Goal: Task Accomplishment & Management: Complete application form

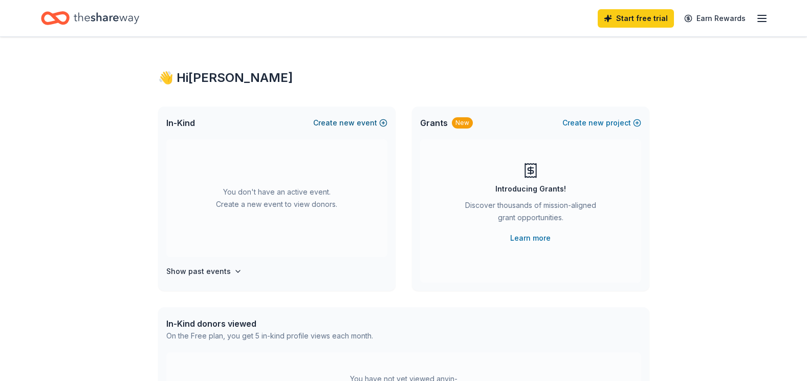
click at [356, 123] on button "Create new event" at bounding box center [350, 123] width 74 height 12
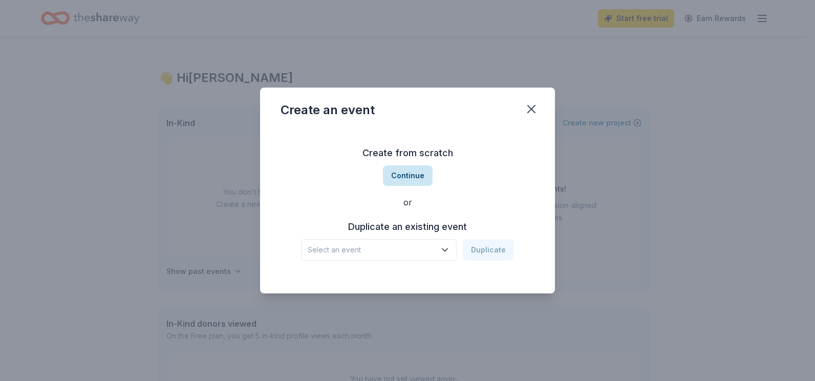
click at [402, 170] on button "Continue" at bounding box center [408, 175] width 50 height 20
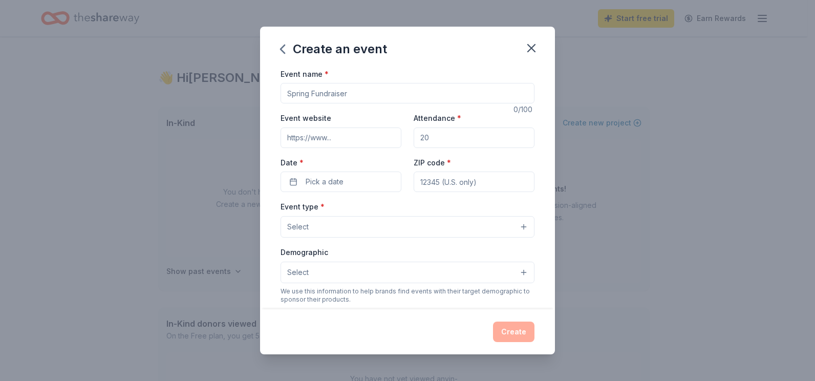
click at [367, 98] on input "Event name *" at bounding box center [408, 93] width 254 height 20
click at [375, 94] on input "Event name *" at bounding box center [408, 93] width 254 height 20
click at [360, 95] on input "Event name *" at bounding box center [408, 93] width 254 height 20
type input "h"
click at [284, 93] on input "Holiday Luau" at bounding box center [408, 93] width 254 height 20
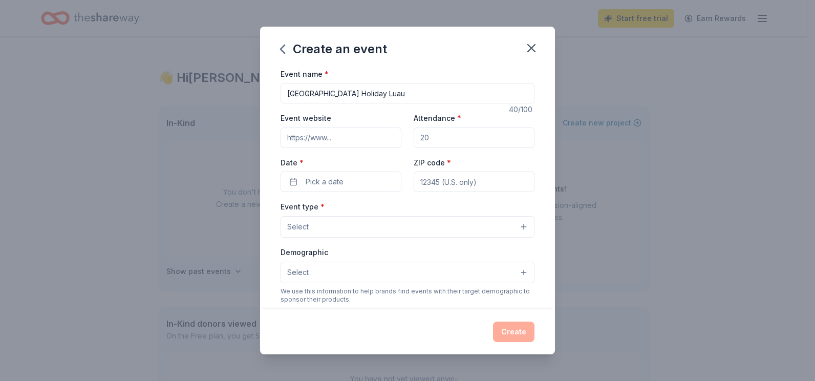
type input "[GEOGRAPHIC_DATA] Holiday Luau"
click at [343, 140] on input "Event website" at bounding box center [341, 137] width 121 height 20
click at [341, 137] on input "Event website" at bounding box center [341, 137] width 121 height 20
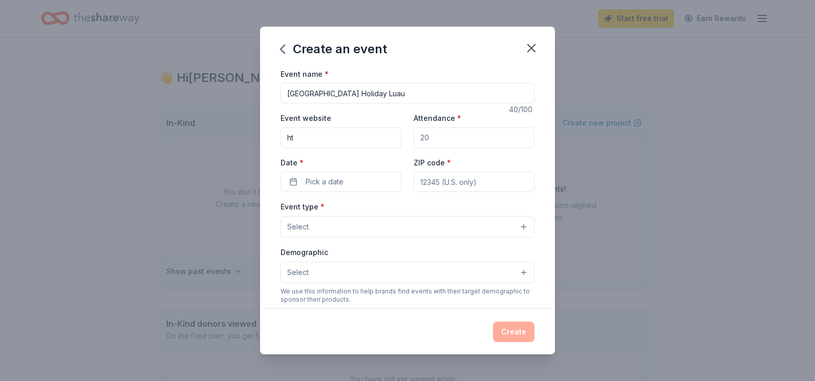
type input "h"
type input "https://burntstoreanimal.com"
click at [457, 141] on input "Attendance *" at bounding box center [474, 137] width 121 height 20
type input "200"
click at [312, 181] on span "Pick a date" at bounding box center [325, 182] width 38 height 12
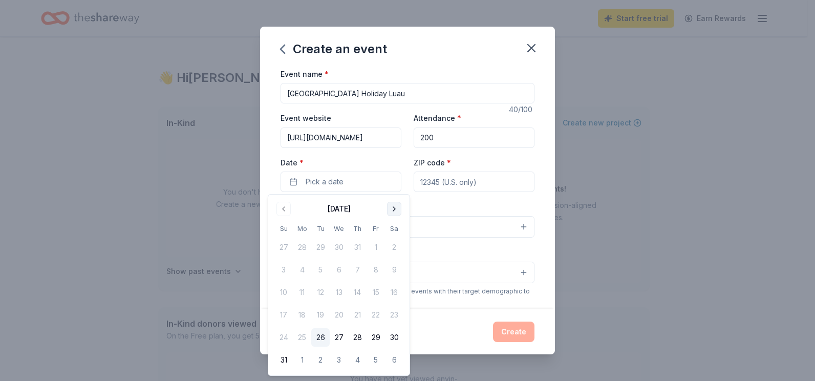
click at [393, 208] on button "Go to next month" at bounding box center [394, 209] width 14 height 14
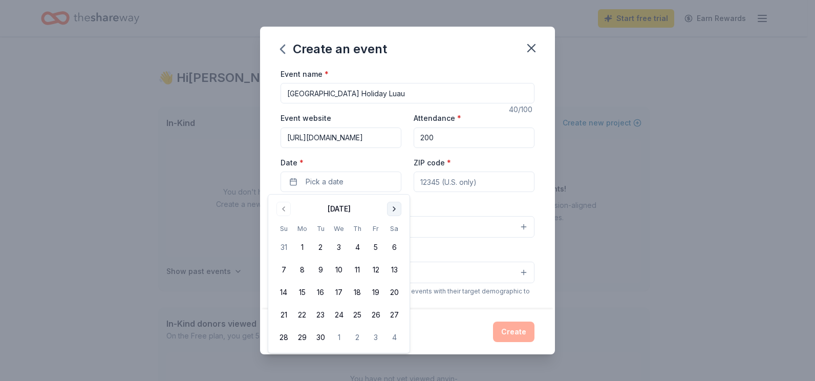
click at [393, 208] on button "Go to next month" at bounding box center [394, 209] width 14 height 14
click at [393, 207] on button "Go to next month" at bounding box center [394, 209] width 14 height 14
click at [284, 206] on button "Go to previous month" at bounding box center [283, 209] width 14 height 14
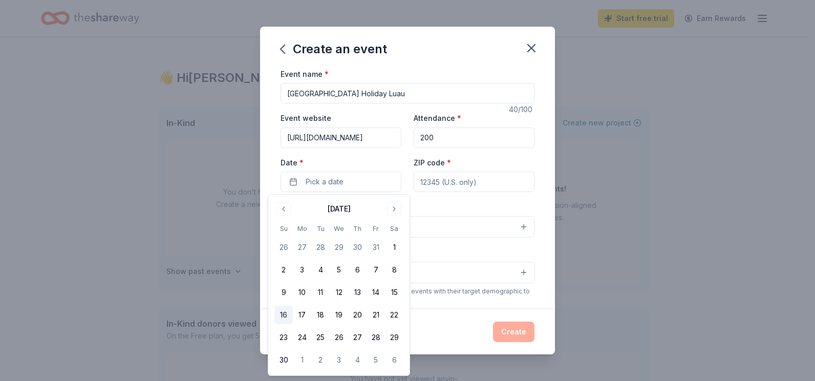
click at [281, 310] on button "16" at bounding box center [283, 315] width 18 height 18
click at [508, 184] on input "ZIP code *" at bounding box center [474, 182] width 121 height 20
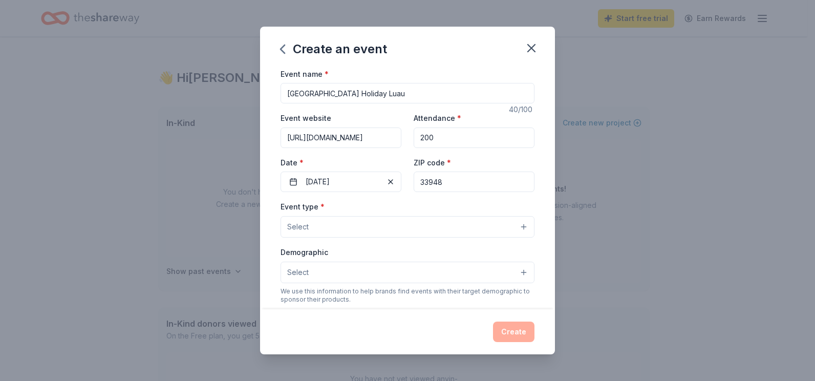
type input "33948"
click at [327, 229] on button "Select" at bounding box center [408, 227] width 254 height 22
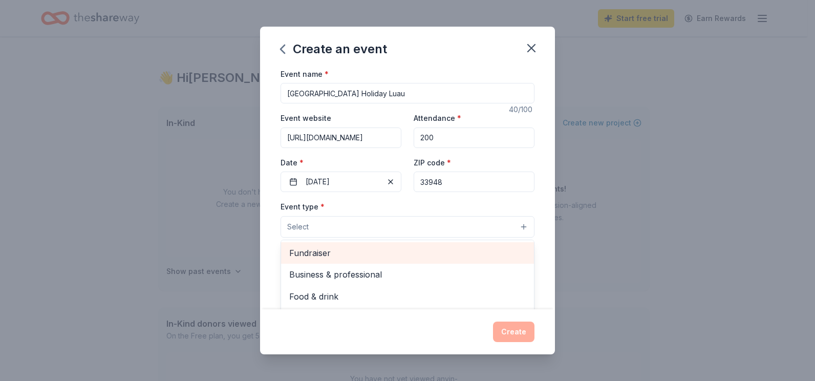
click at [327, 250] on span "Fundraiser" at bounding box center [407, 252] width 237 height 13
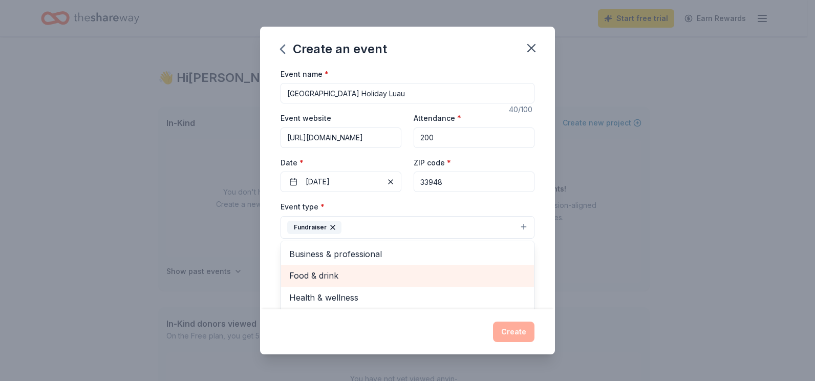
click at [329, 273] on span "Food & drink" at bounding box center [407, 275] width 237 height 13
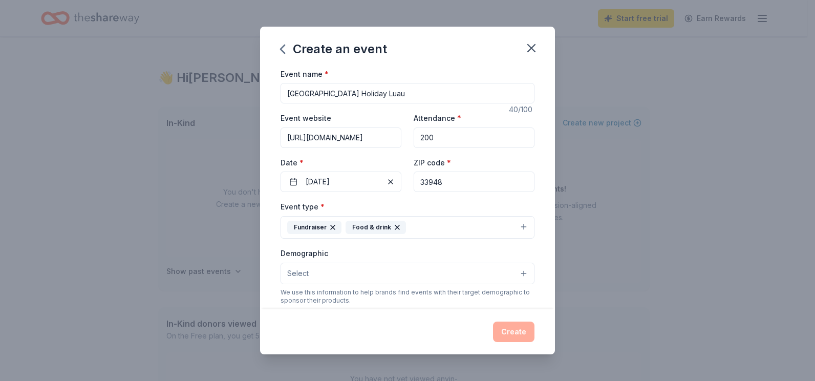
click at [378, 226] on div "Food & drink" at bounding box center [376, 227] width 60 height 13
click at [345, 271] on button "Select" at bounding box center [408, 274] width 254 height 22
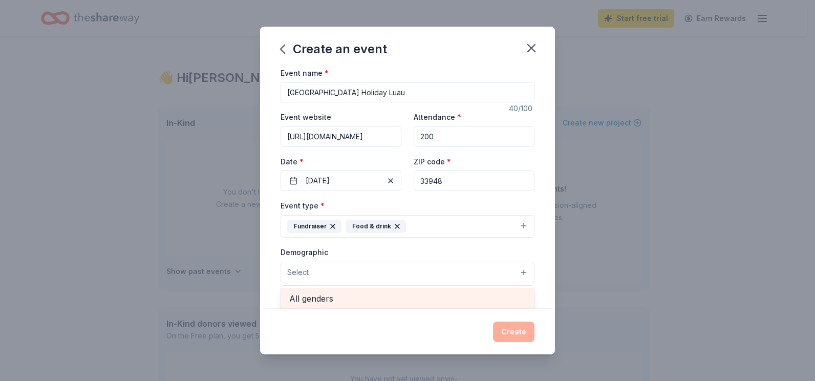
click at [338, 298] on span "All genders" at bounding box center [407, 298] width 237 height 13
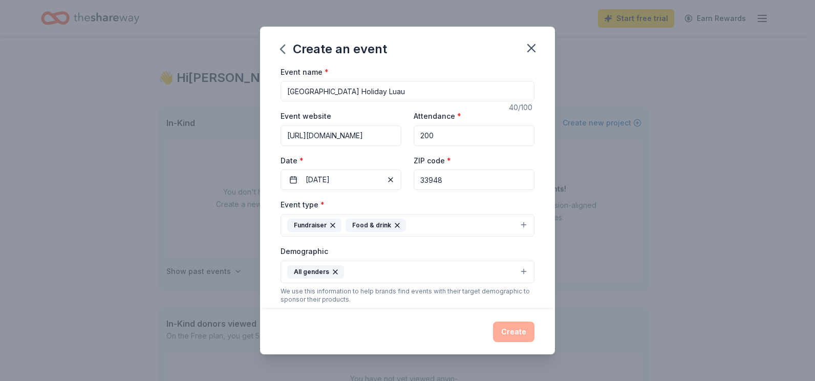
click at [351, 271] on button "All genders" at bounding box center [408, 272] width 254 height 23
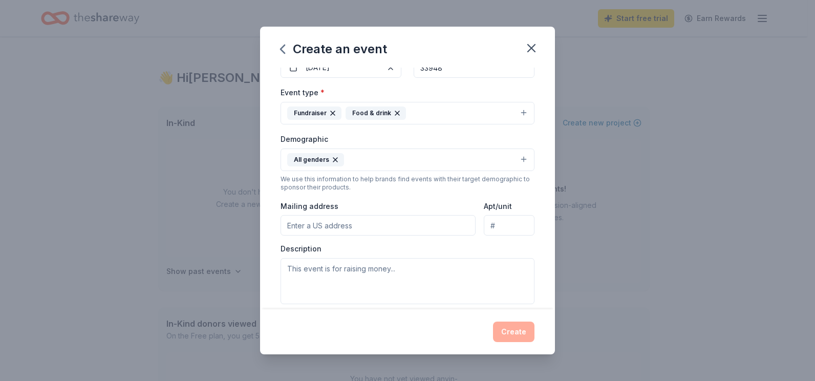
scroll to position [132, 0]
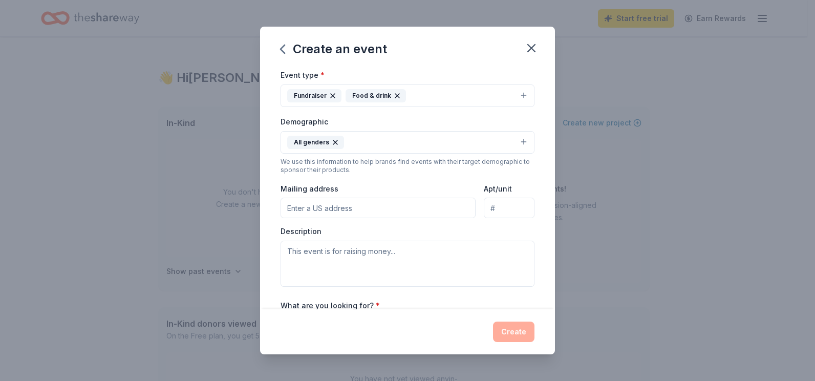
click at [358, 208] on input "Mailing address" at bounding box center [378, 208] width 195 height 20
click at [368, 208] on input "16480 Burnt Store Road, Punta Gorda, FL, 33955" at bounding box center [378, 208] width 195 height 20
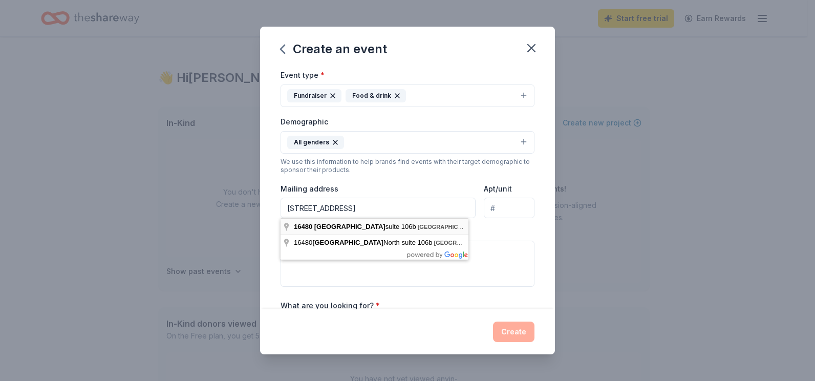
type input "16480 Burnt Store Road, Punta Gorda, FL, 33955"
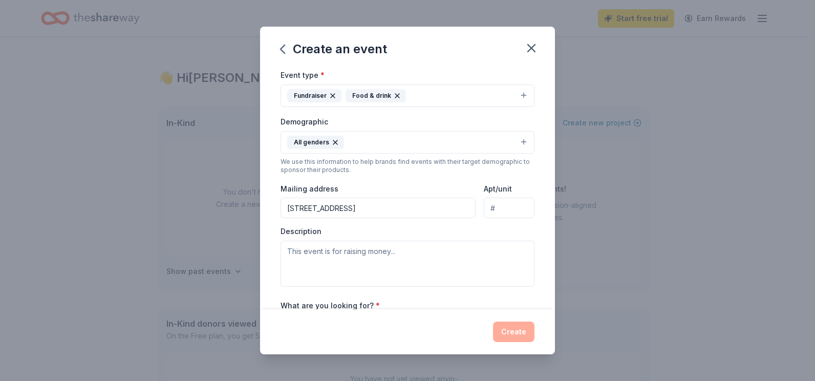
click at [500, 208] on input "Apt/unit" at bounding box center [509, 208] width 51 height 20
type input "106B"
click at [405, 253] on textarea at bounding box center [408, 264] width 254 height 46
click at [405, 253] on textarea "T" at bounding box center [408, 264] width 254 height 46
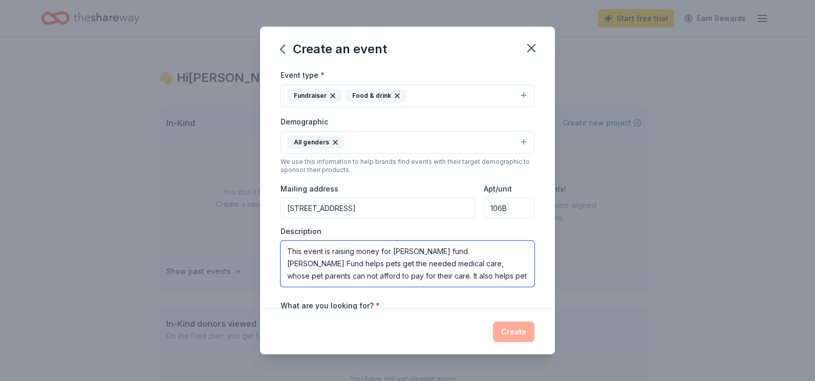
scroll to position [0, 0]
type textarea "This event is raising money for Kerr's Angel fund. Kerr's Angel Fund helps pets…"
drag, startPoint x: 287, startPoint y: 250, endPoint x: 518, endPoint y: 264, distance: 231.3
click at [518, 264] on textarea "This event is raising money for Kerr's Angel fund. Kerr's Angel Fund helps pets…" at bounding box center [408, 264] width 254 height 46
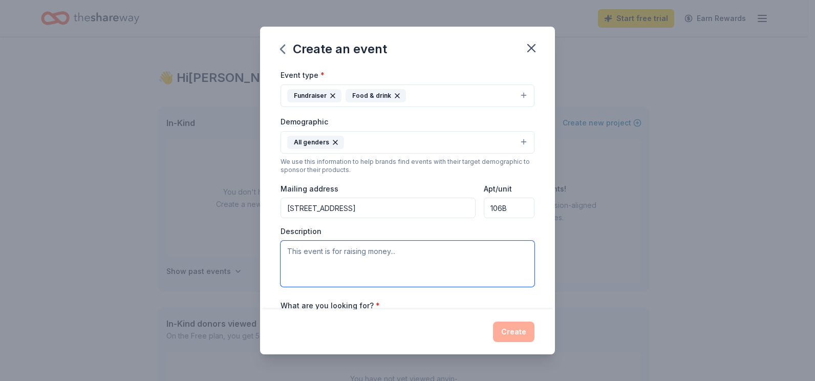
paste textarea "[PERSON_NAME] Fund is a [US_STATE] non-profit assisting in medically necessary …"
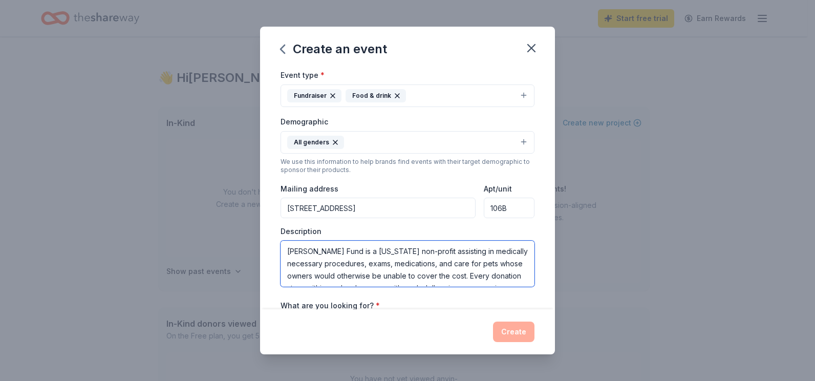
type textarea "[PERSON_NAME] Fund is a [US_STATE] non-profit assisting in medically necessary …"
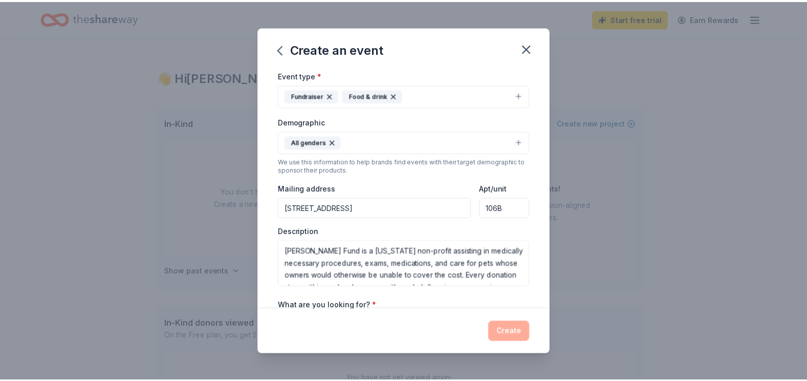
scroll to position [152, 0]
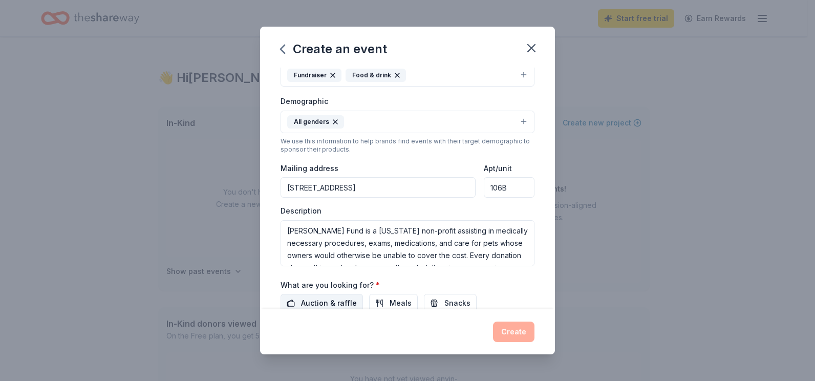
click at [327, 300] on span "Auction & raffle" at bounding box center [329, 303] width 56 height 12
click at [511, 330] on button "Create" at bounding box center [513, 332] width 41 height 20
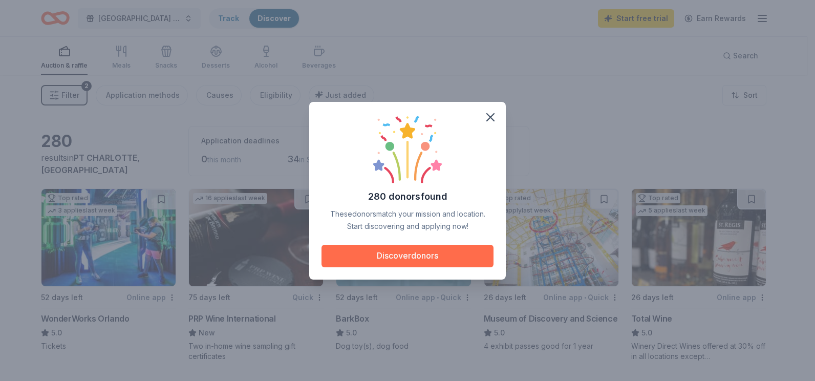
click at [411, 254] on button "Discover donors" at bounding box center [408, 256] width 172 height 23
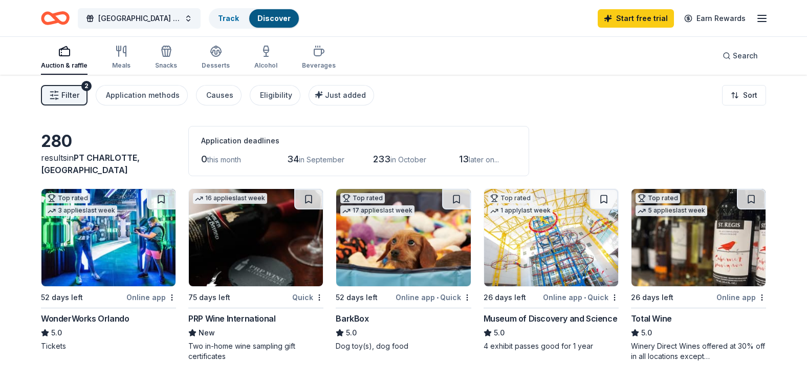
click at [419, 296] on div "Online app • Quick" at bounding box center [434, 297] width 76 height 13
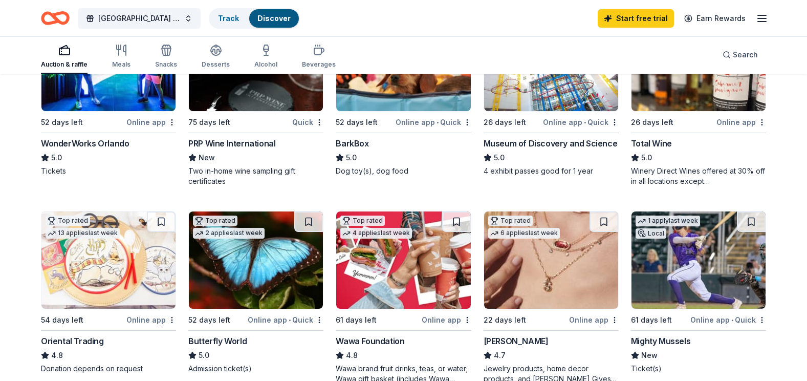
scroll to position [217, 0]
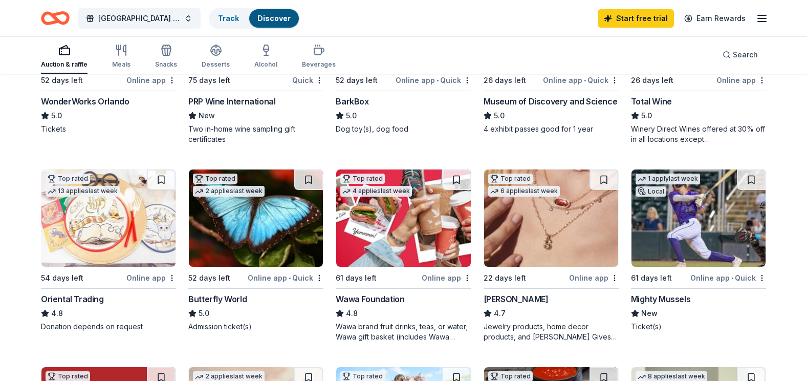
click at [148, 276] on div "Online app" at bounding box center [151, 277] width 50 height 13
click at [557, 238] on img at bounding box center [551, 217] width 134 height 97
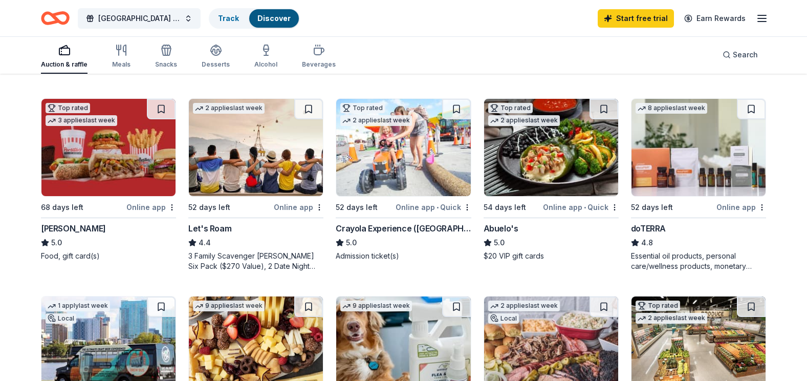
scroll to position [509, 0]
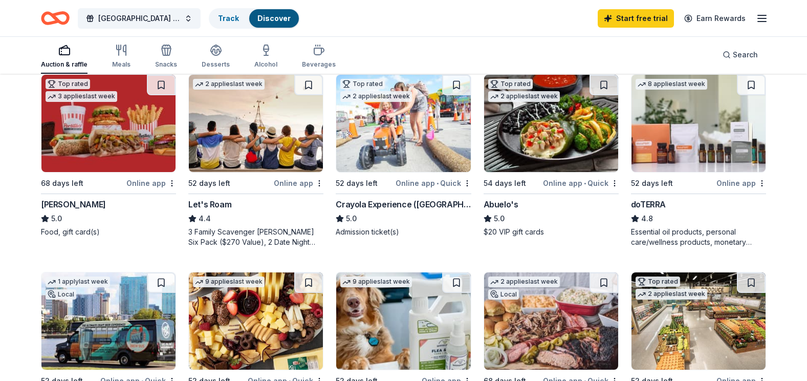
click at [735, 182] on div "Online app" at bounding box center [742, 183] width 50 height 13
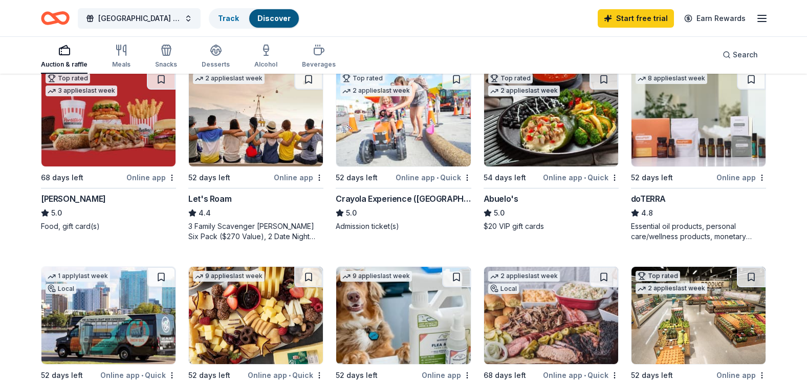
drag, startPoint x: 805, startPoint y: 250, endPoint x: 801, endPoint y: 270, distance: 20.4
click at [801, 270] on div "280 results in PT CHARLOTTE, FL Application deadlines 0 this month 34 in Septem…" at bounding box center [403, 217] width 807 height 1315
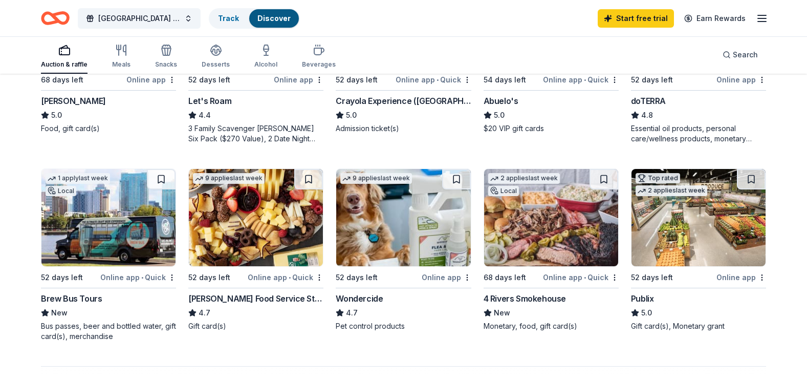
scroll to position [615, 0]
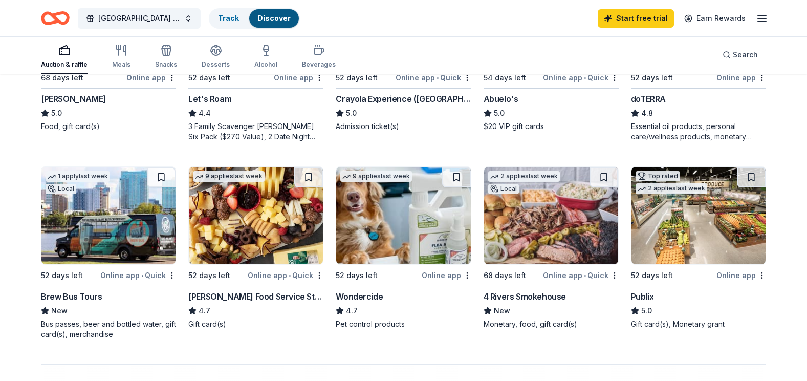
click at [358, 237] on img at bounding box center [403, 215] width 134 height 97
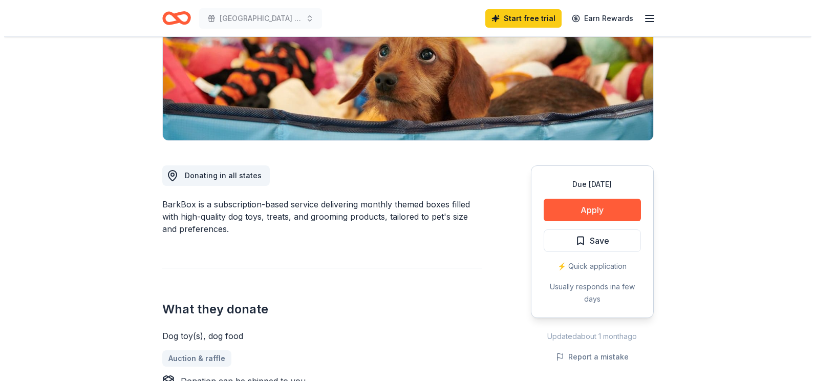
scroll to position [236, 0]
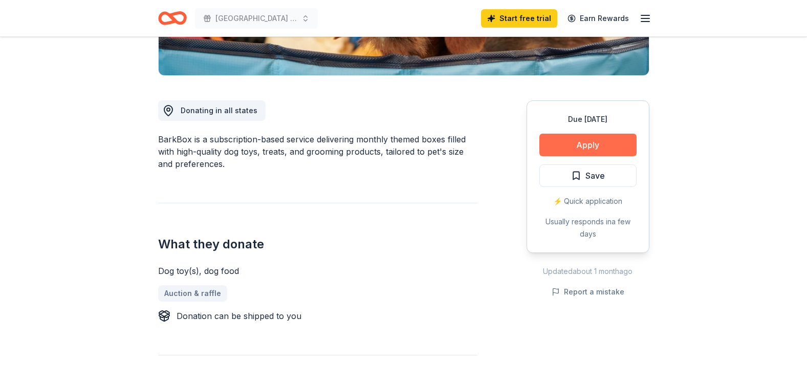
click at [584, 142] on button "Apply" at bounding box center [588, 145] width 97 height 23
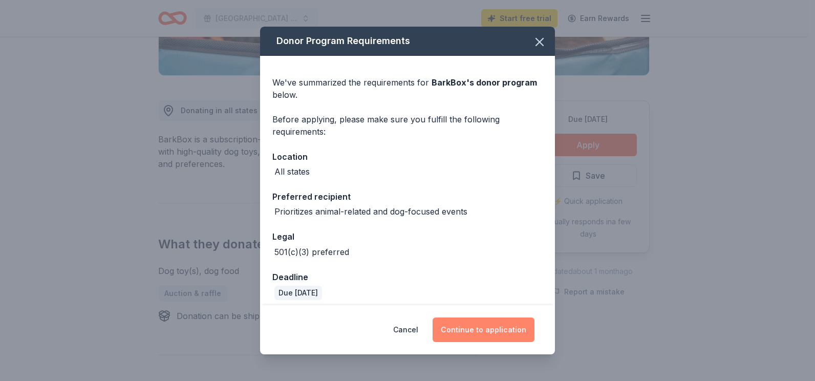
click at [484, 328] on button "Continue to application" at bounding box center [484, 329] width 102 height 25
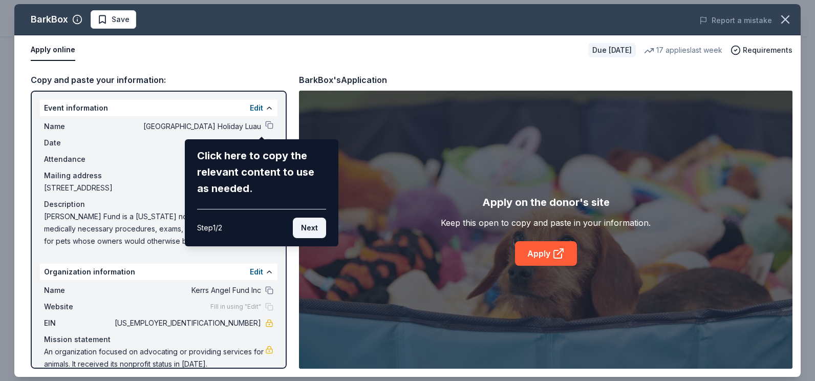
click at [302, 224] on button "Next" at bounding box center [309, 228] width 33 height 20
click at [302, 224] on div "BarkBox Save Report a mistake Apply online Due in 52 days 17 applies last week …" at bounding box center [407, 190] width 786 height 373
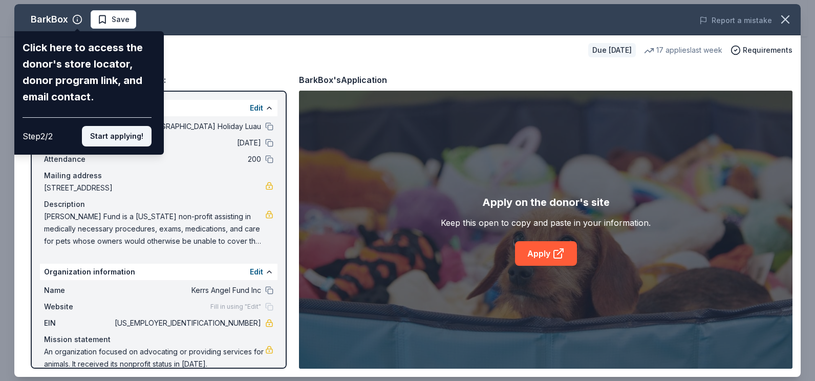
click at [118, 133] on button "Start applying!" at bounding box center [117, 136] width 70 height 20
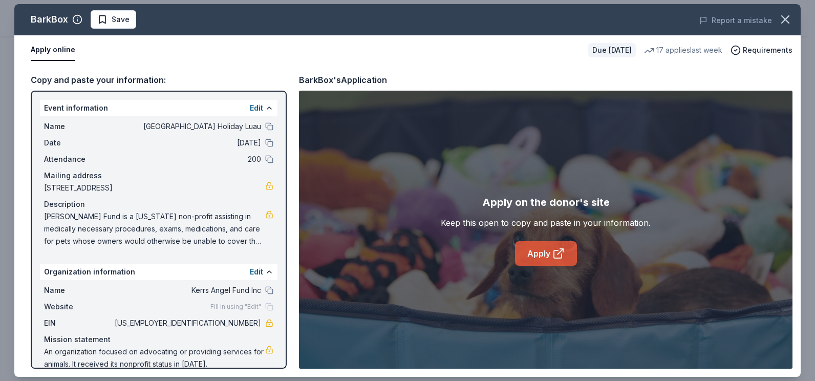
click at [543, 255] on link "Apply" at bounding box center [546, 253] width 62 height 25
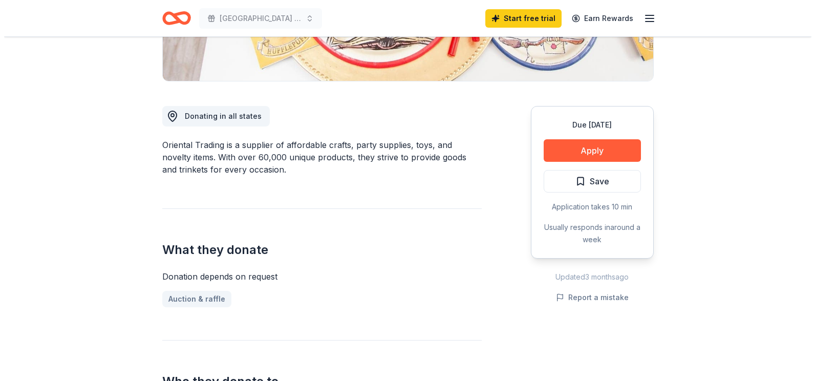
scroll to position [235, 0]
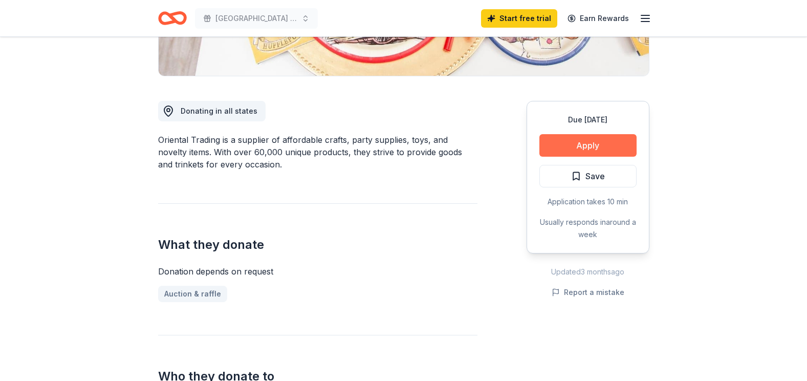
click at [573, 140] on button "Apply" at bounding box center [588, 145] width 97 height 23
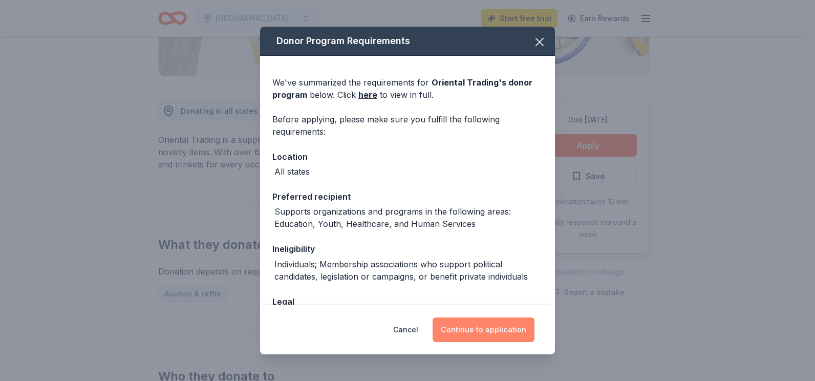
click at [471, 327] on button "Continue to application" at bounding box center [484, 329] width 102 height 25
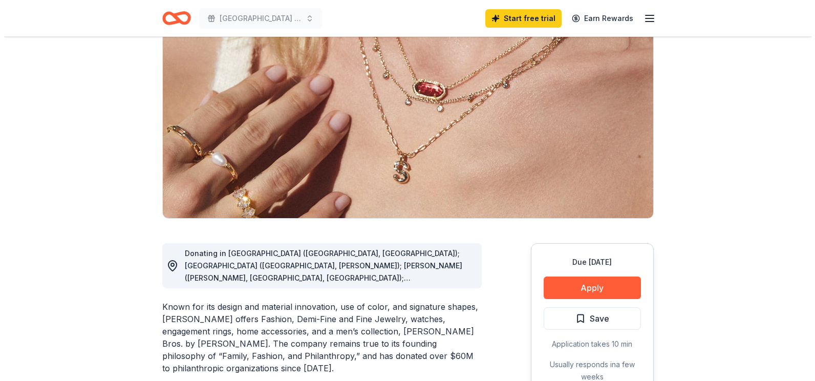
scroll to position [154, 0]
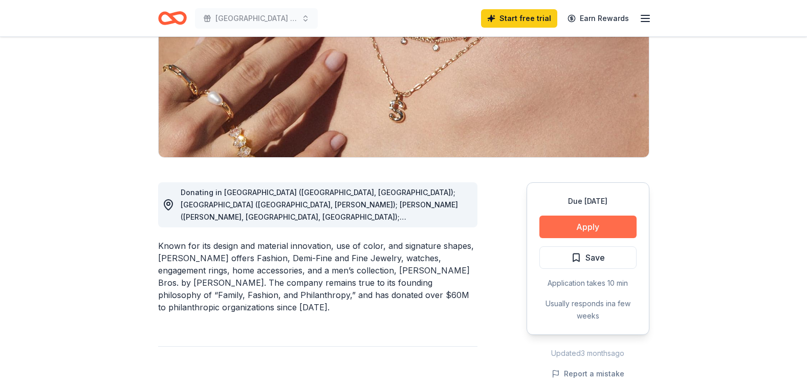
click at [589, 223] on button "Apply" at bounding box center [588, 227] width 97 height 23
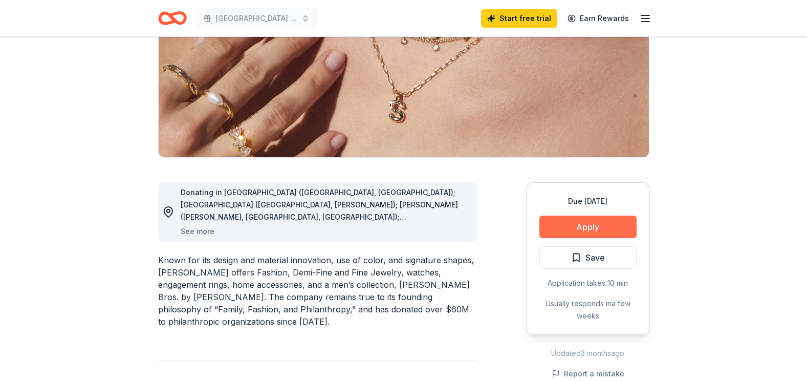
click at [587, 222] on button "Apply" at bounding box center [588, 227] width 97 height 23
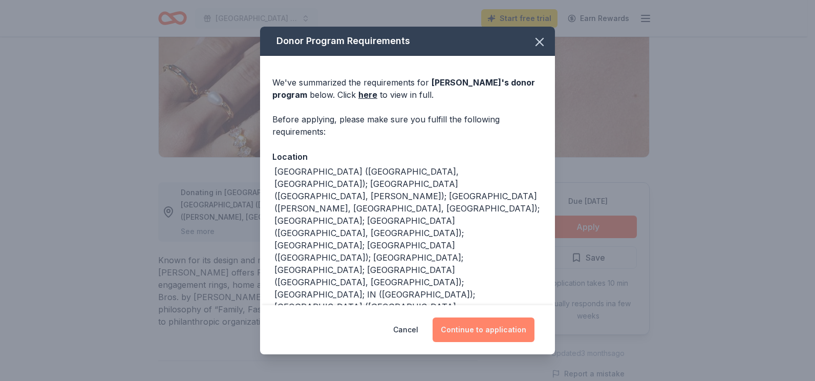
click at [494, 333] on button "Continue to application" at bounding box center [484, 329] width 102 height 25
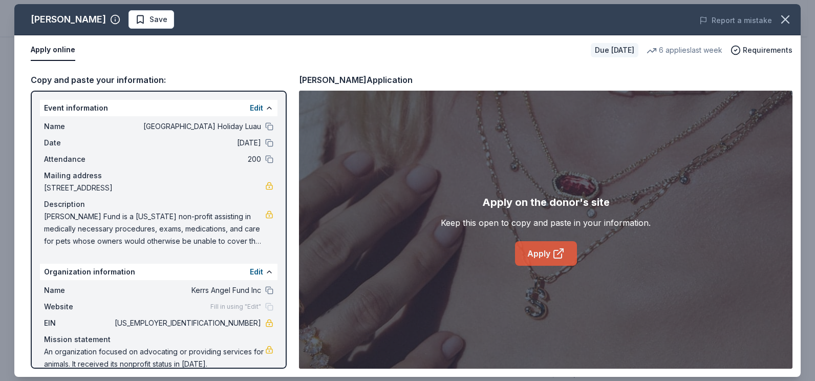
click at [543, 253] on link "Apply" at bounding box center [546, 253] width 62 height 25
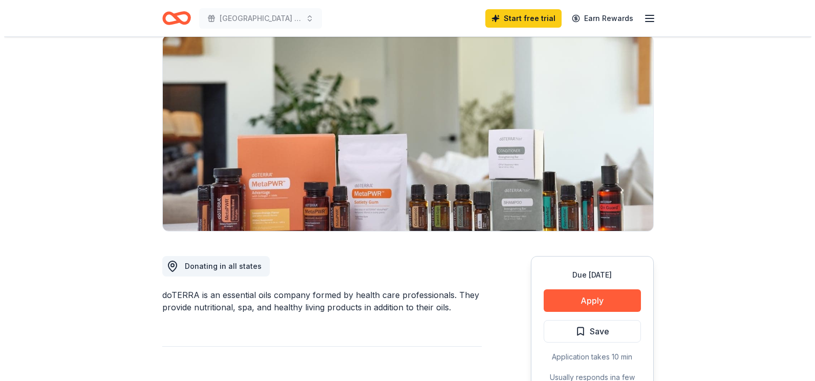
scroll to position [219, 0]
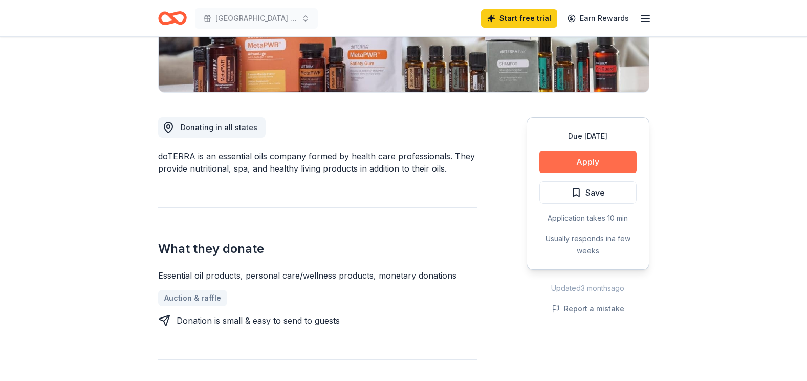
click at [591, 163] on button "Apply" at bounding box center [588, 162] width 97 height 23
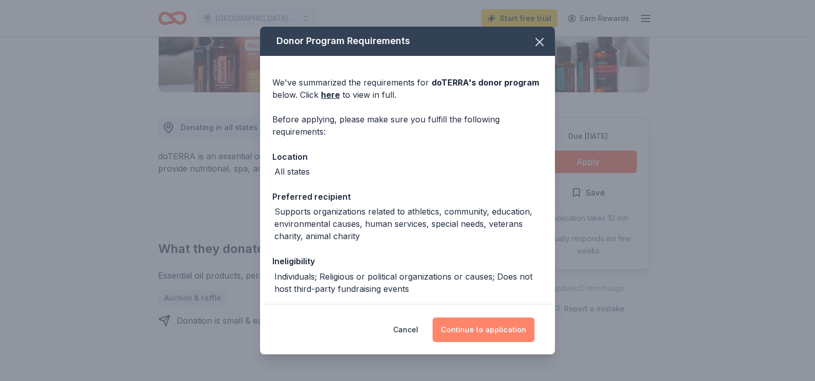
click at [476, 324] on button "Continue to application" at bounding box center [484, 329] width 102 height 25
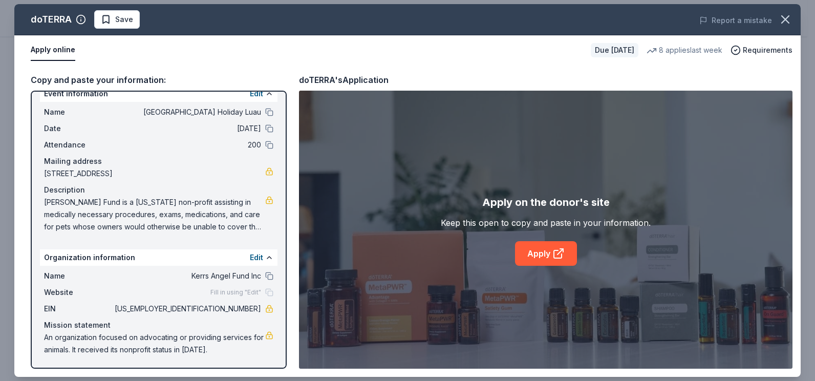
scroll to position [15, 0]
click at [532, 250] on link "Apply" at bounding box center [546, 253] width 62 height 25
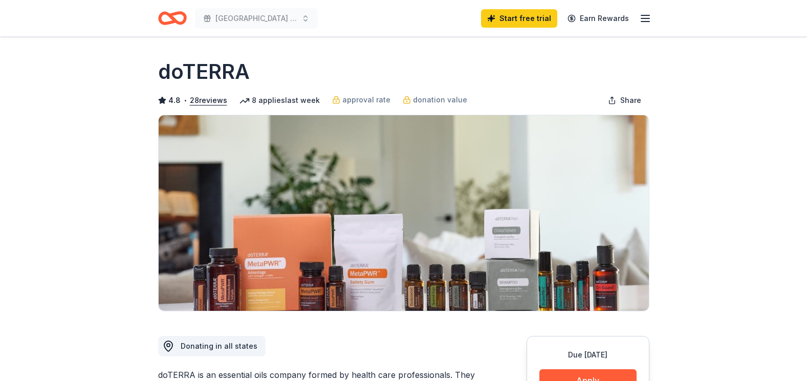
scroll to position [219, 0]
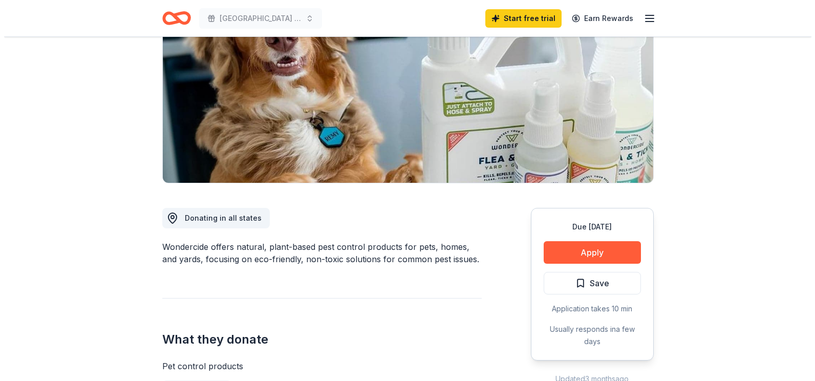
scroll to position [155, 0]
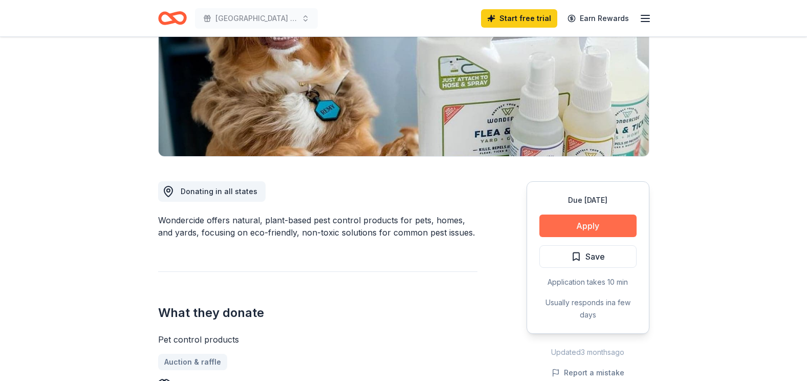
click at [588, 223] on button "Apply" at bounding box center [588, 226] width 97 height 23
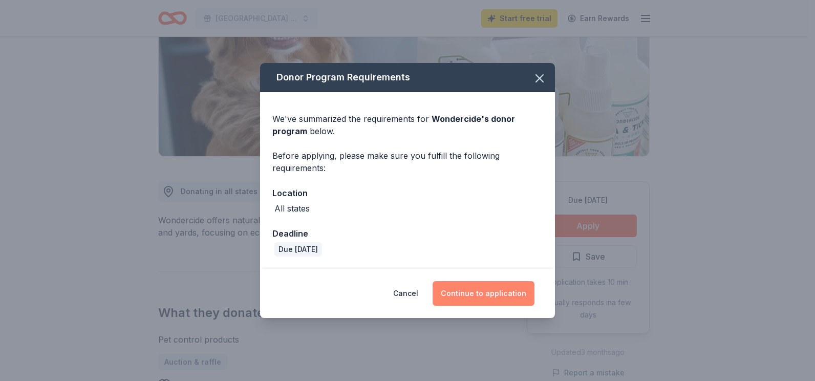
click at [461, 291] on button "Continue to application" at bounding box center [484, 293] width 102 height 25
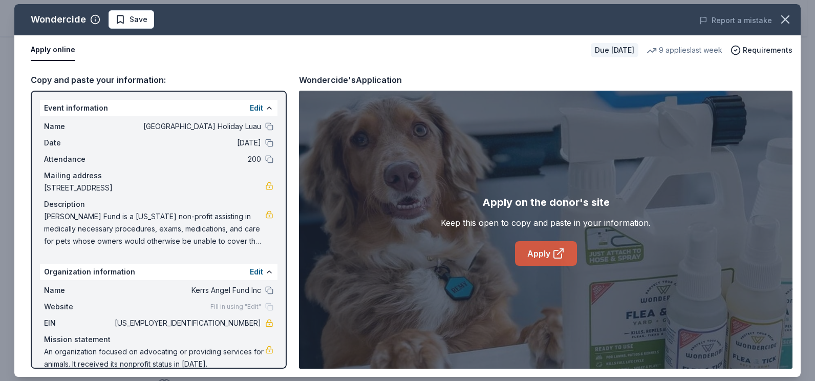
click at [523, 248] on link "Apply" at bounding box center [546, 253] width 62 height 25
click at [543, 258] on link "Apply" at bounding box center [546, 253] width 62 height 25
